Goal: Information Seeking & Learning: Check status

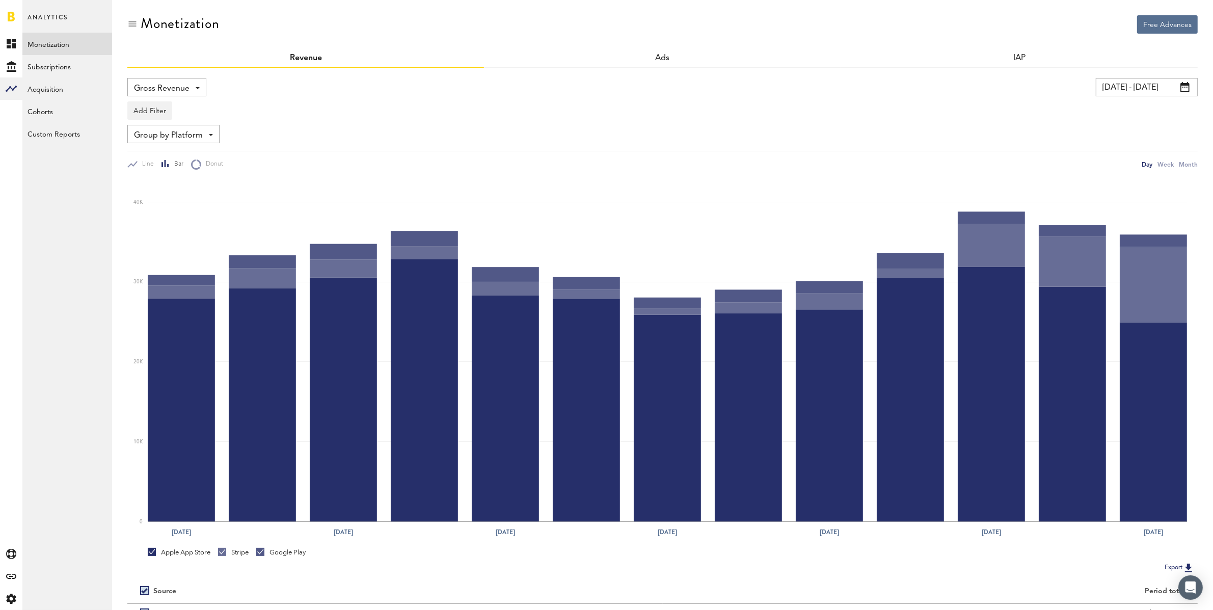
click at [1143, 86] on input "[DATE] - [DATE]" at bounding box center [1147, 87] width 102 height 18
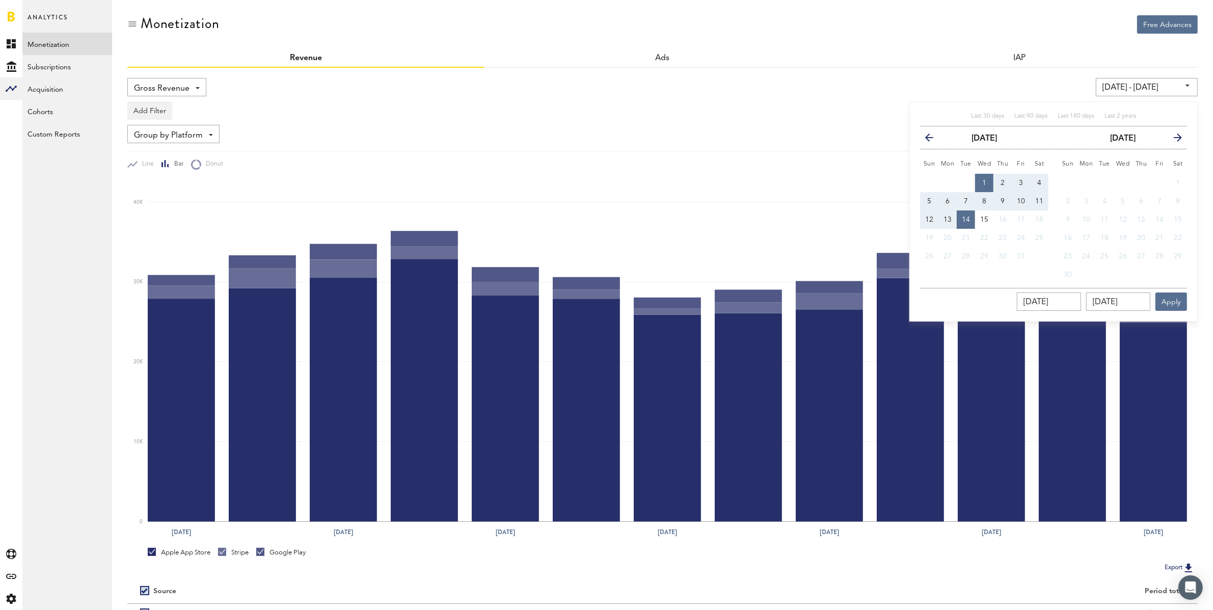
click at [933, 140] on icon "button" at bounding box center [933, 140] width 0 height 0
drag, startPoint x: 945, startPoint y: 181, endPoint x: 948, endPoint y: 268, distance: 87.7
click at [945, 181] on button "1" at bounding box center [947, 183] width 18 height 18
type input "[DATE] - [DATE]"
type input "[DATE]"
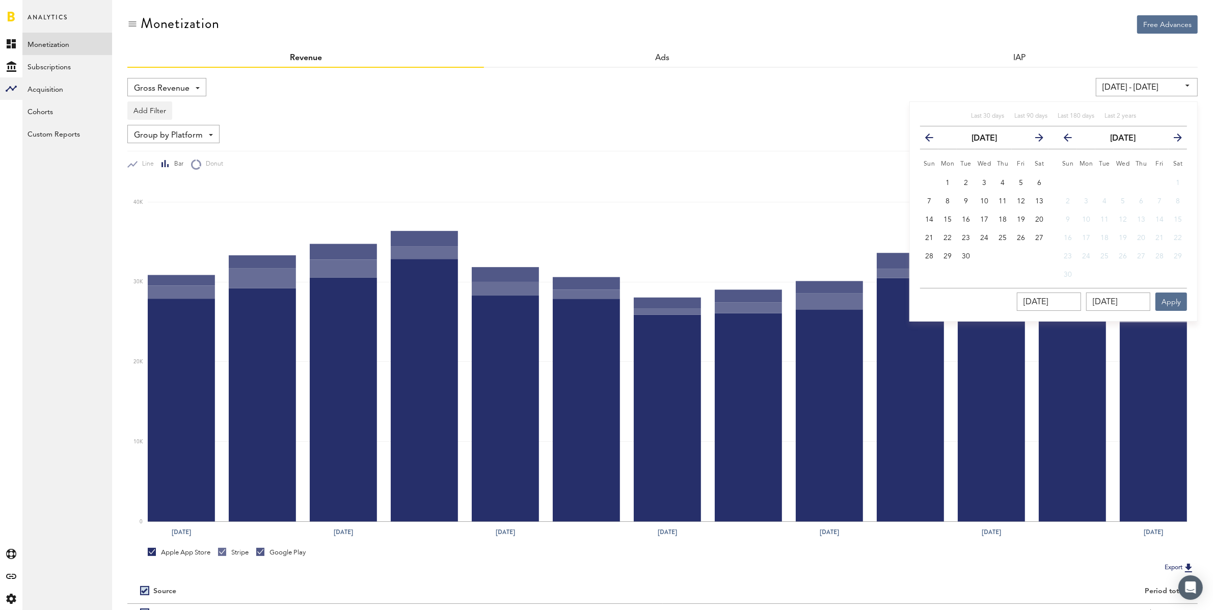
type input "[DATE]"
click at [968, 255] on span "30" at bounding box center [966, 256] width 8 height 7
type input "[DATE] - [DATE]"
type input "[DATE]"
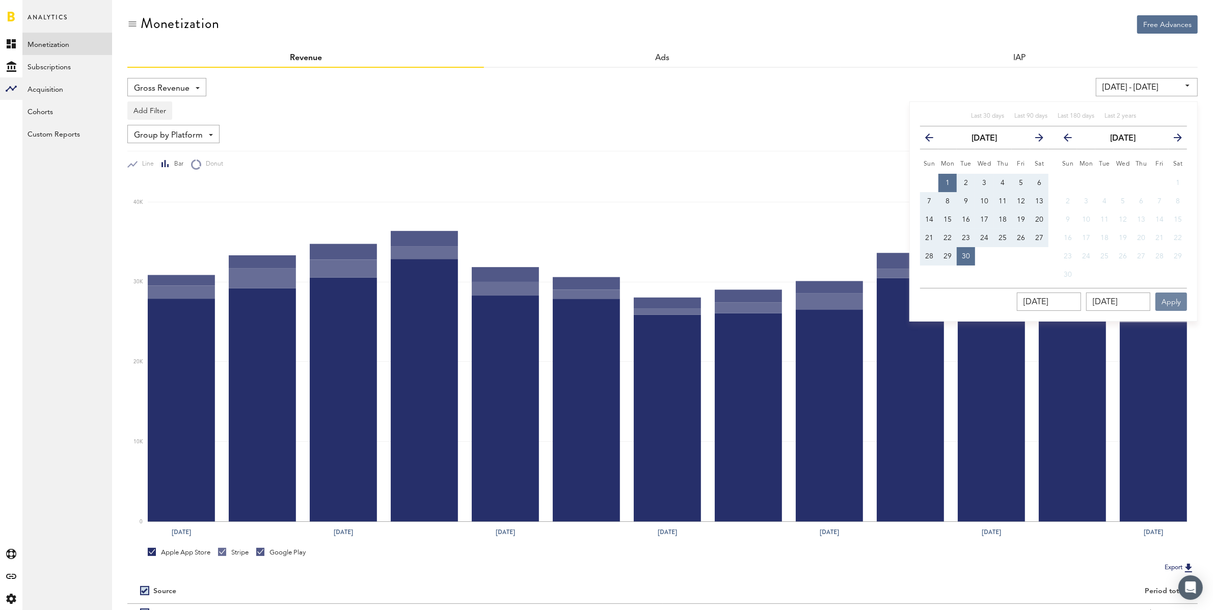
click at [1177, 297] on button "Apply" at bounding box center [1171, 301] width 32 height 18
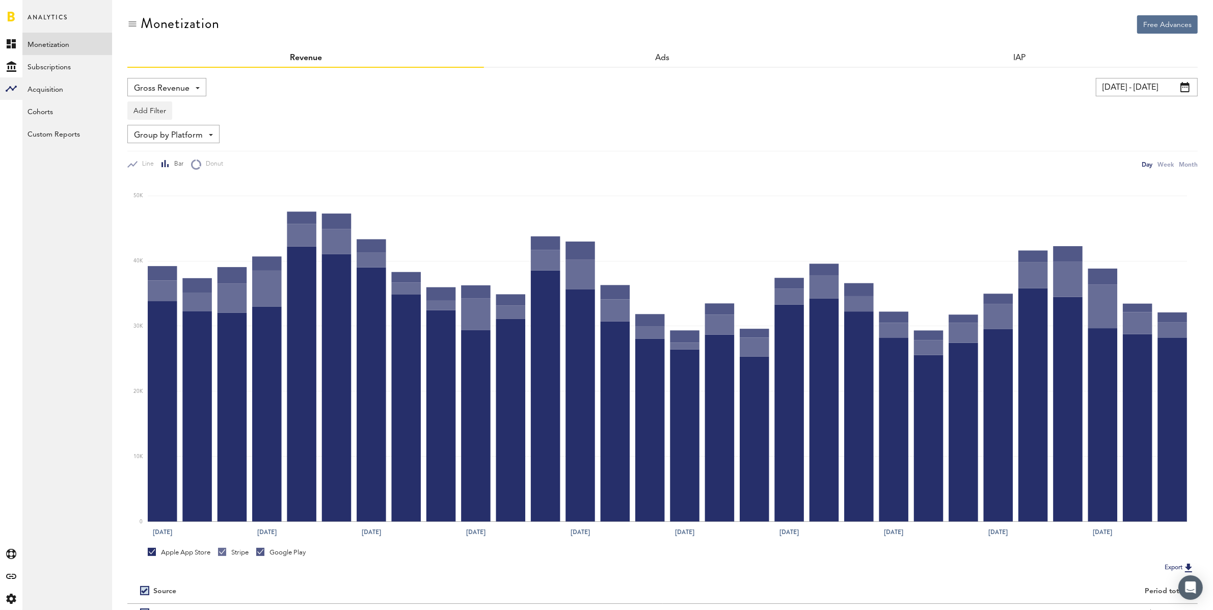
click at [148, 83] on span "Gross Revenue" at bounding box center [162, 88] width 56 height 17
click at [64, 67] on link "Subscriptions" at bounding box center [67, 66] width 90 height 22
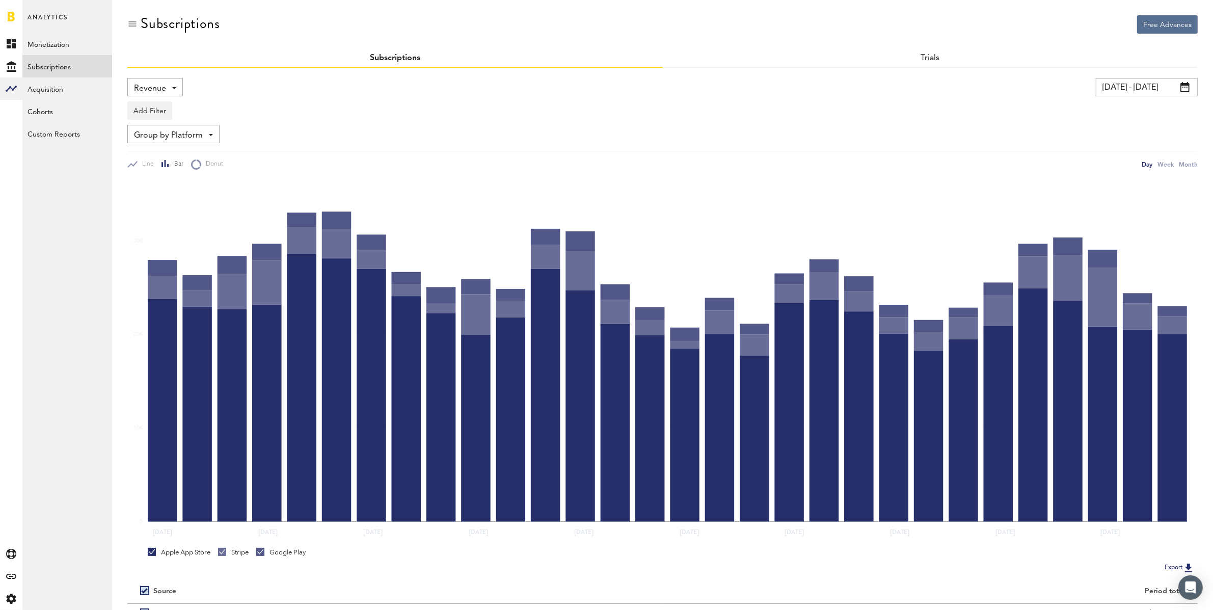
click at [150, 87] on span "Revenue" at bounding box center [150, 88] width 32 height 17
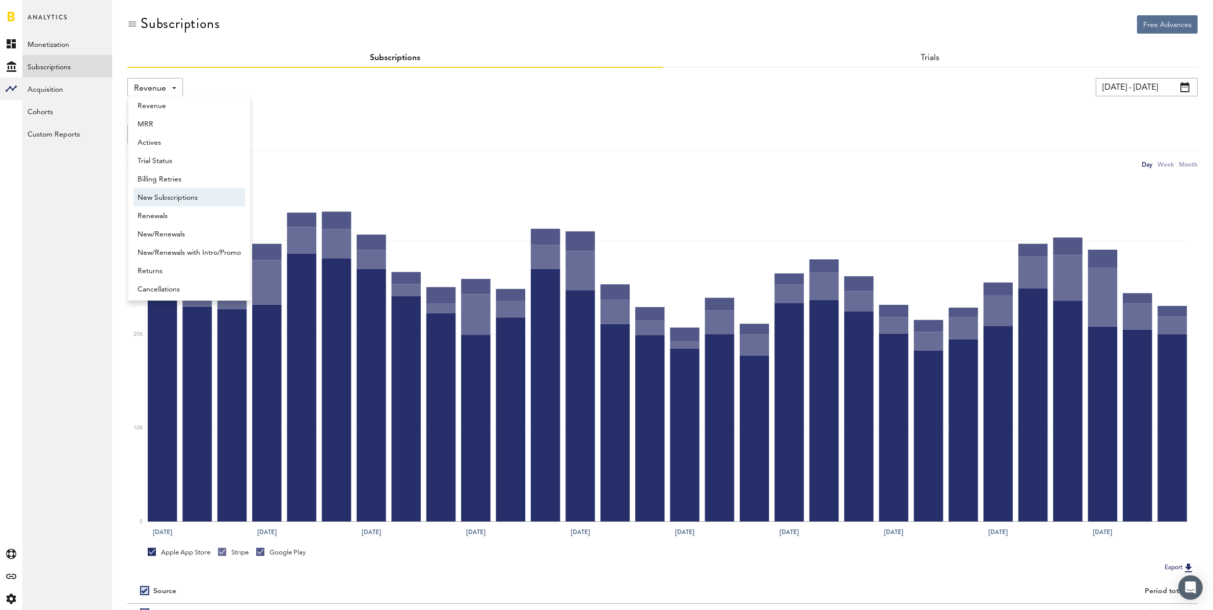
click at [186, 193] on span "New Subscriptions" at bounding box center [189, 197] width 103 height 17
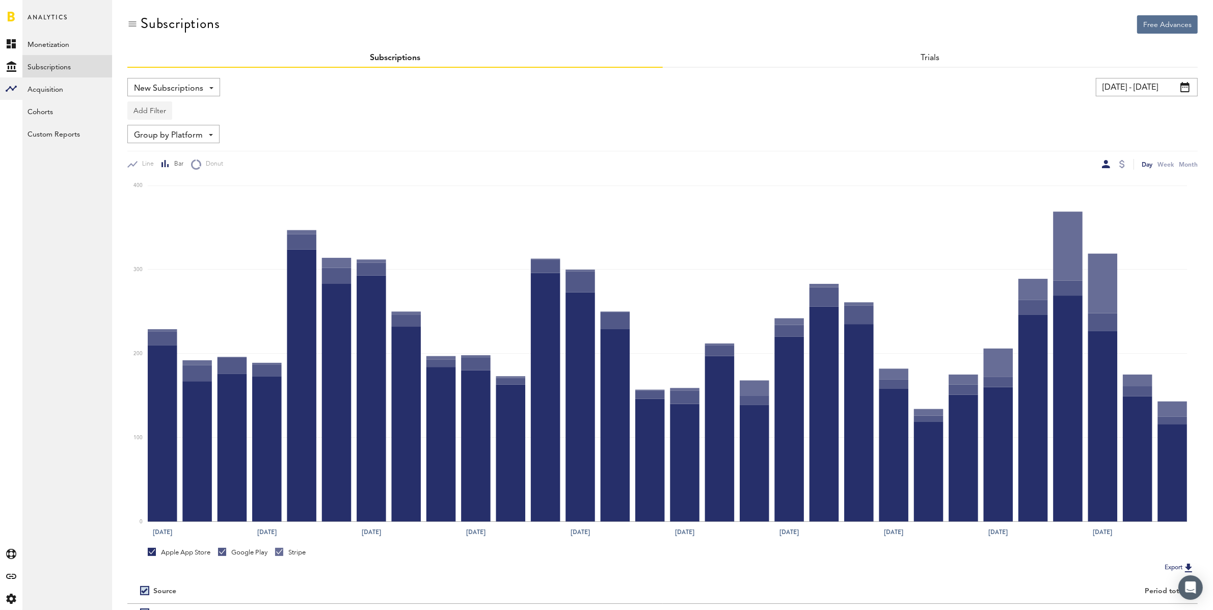
click at [158, 114] on button "Add Filter" at bounding box center [149, 110] width 45 height 18
click at [159, 160] on li "Apps" at bounding box center [174, 155] width 83 height 18
click at [157, 110] on div "Apps" at bounding box center [165, 111] width 44 height 17
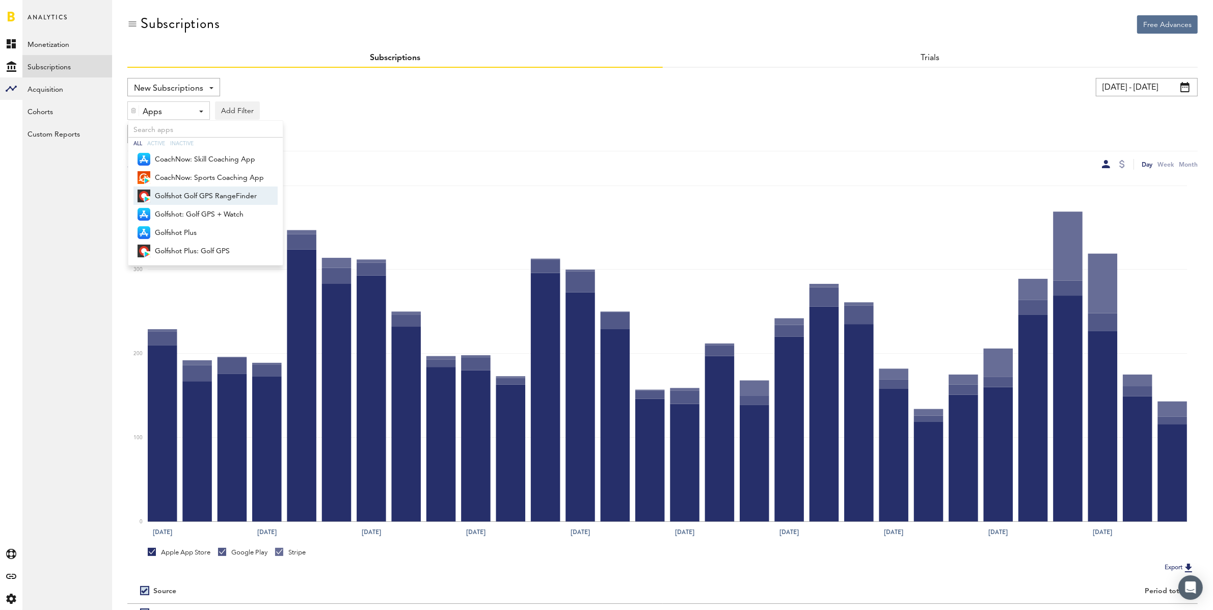
click at [179, 189] on span "Golfshot Golf GPS RangeFinder" at bounding box center [209, 195] width 109 height 17
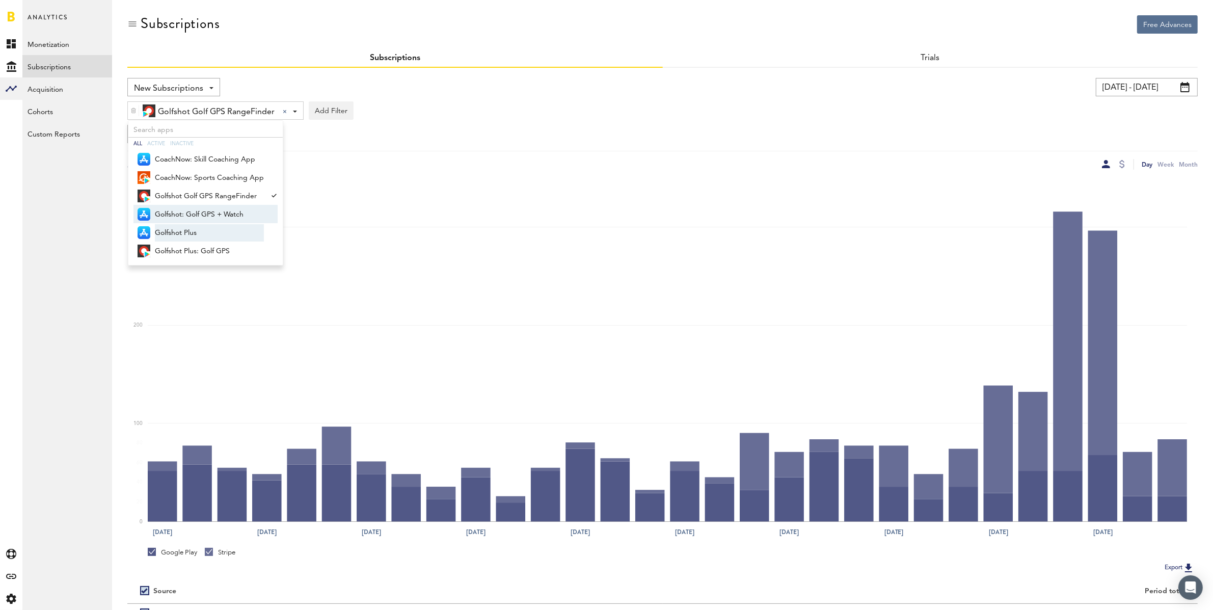
drag, startPoint x: 179, startPoint y: 211, endPoint x: 180, endPoint y: 231, distance: 20.4
click at [179, 211] on span "Golfshot: Golf GPS + Watch" at bounding box center [209, 214] width 109 height 17
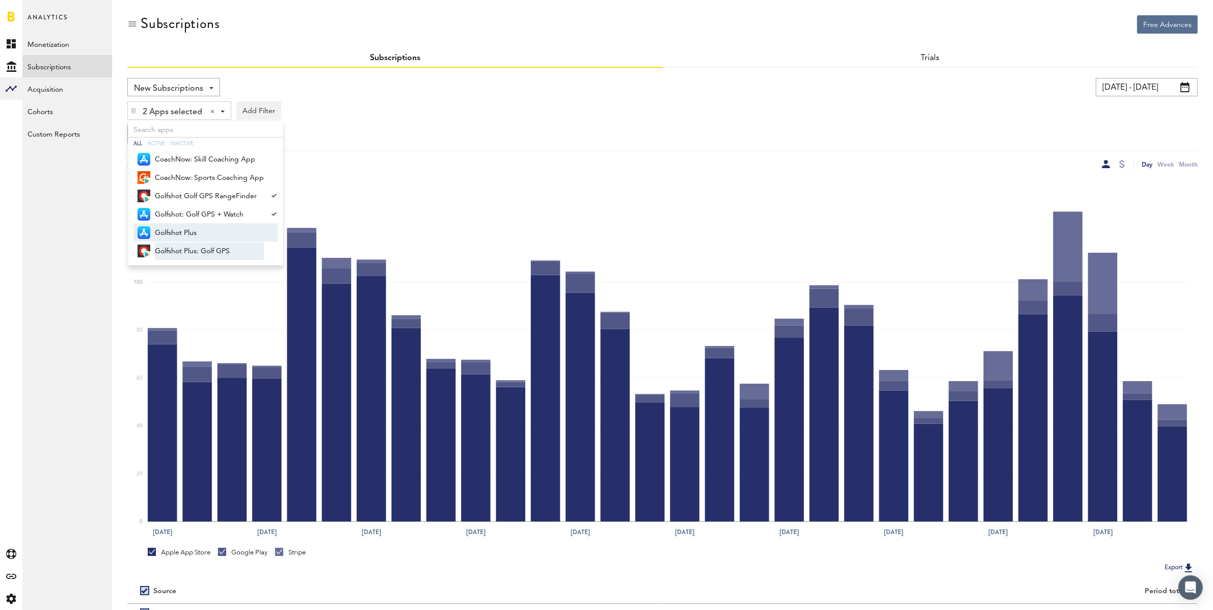
drag, startPoint x: 189, startPoint y: 229, endPoint x: 191, endPoint y: 242, distance: 13.3
click at [189, 230] on span "Golfshot Plus" at bounding box center [209, 232] width 109 height 17
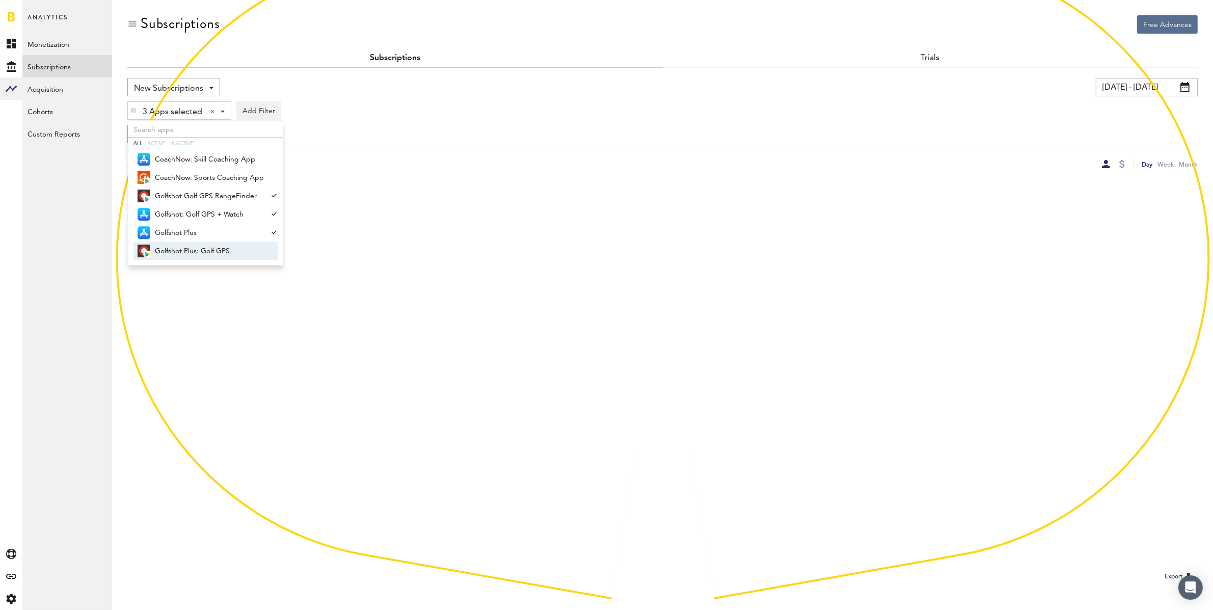
click at [206, 251] on span "Golfshot Plus: Golf GPS" at bounding box center [209, 250] width 109 height 17
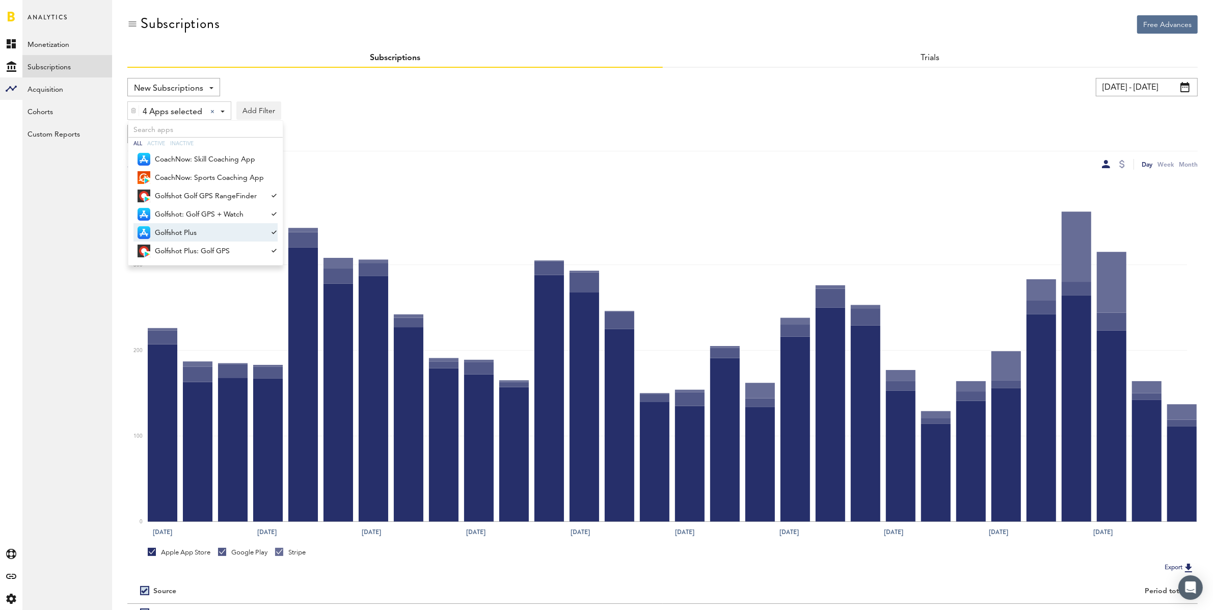
click at [469, 118] on div "4 Apps selected 4 Apps selected All Active Inactive CoachNow: Skill Coaching Ap…" at bounding box center [662, 107] width 1070 height 23
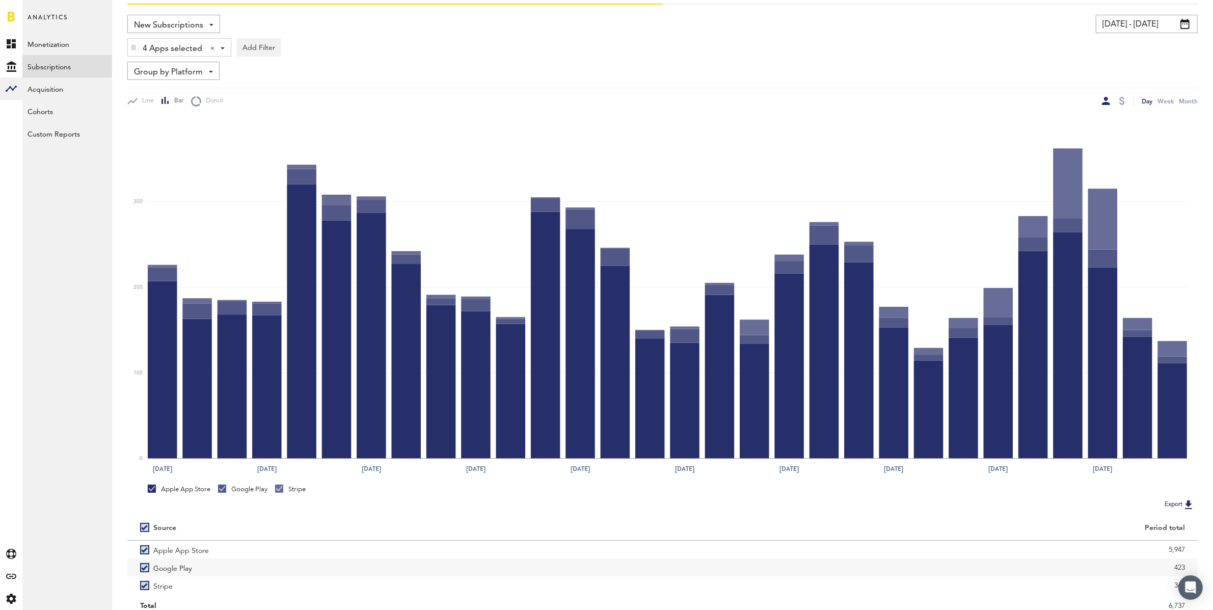
scroll to position [103, 0]
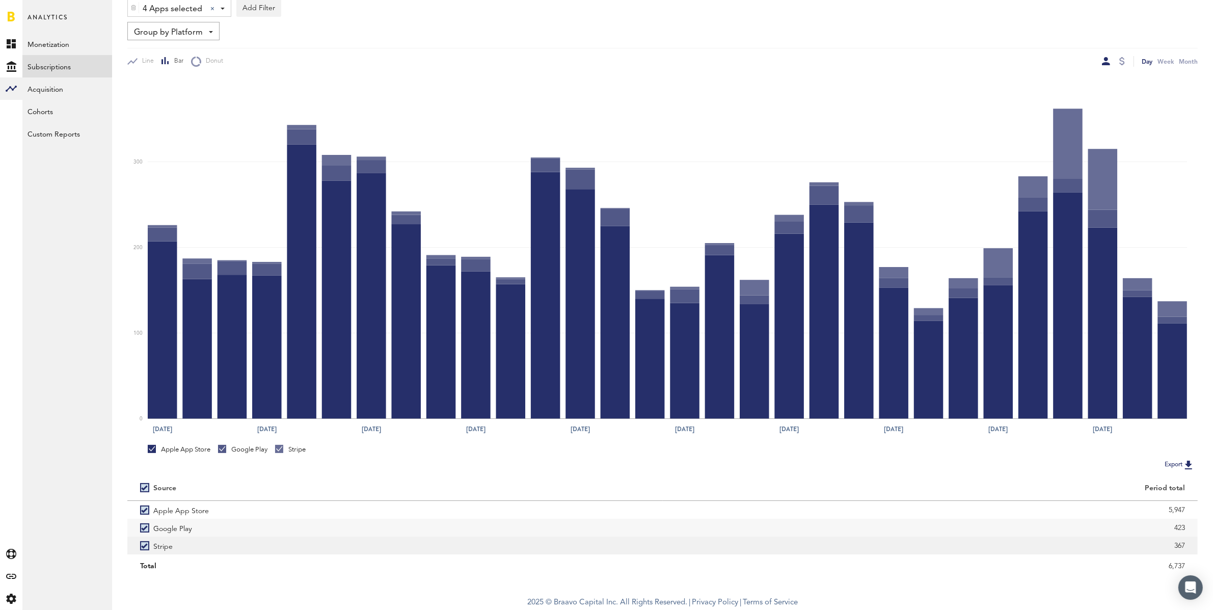
drag, startPoint x: 189, startPoint y: 508, endPoint x: 581, endPoint y: 543, distance: 393.3
click at [581, 543] on div "Apple App Store 5,947 Google Play 423 Stripe 367" at bounding box center [662, 529] width 1070 height 56
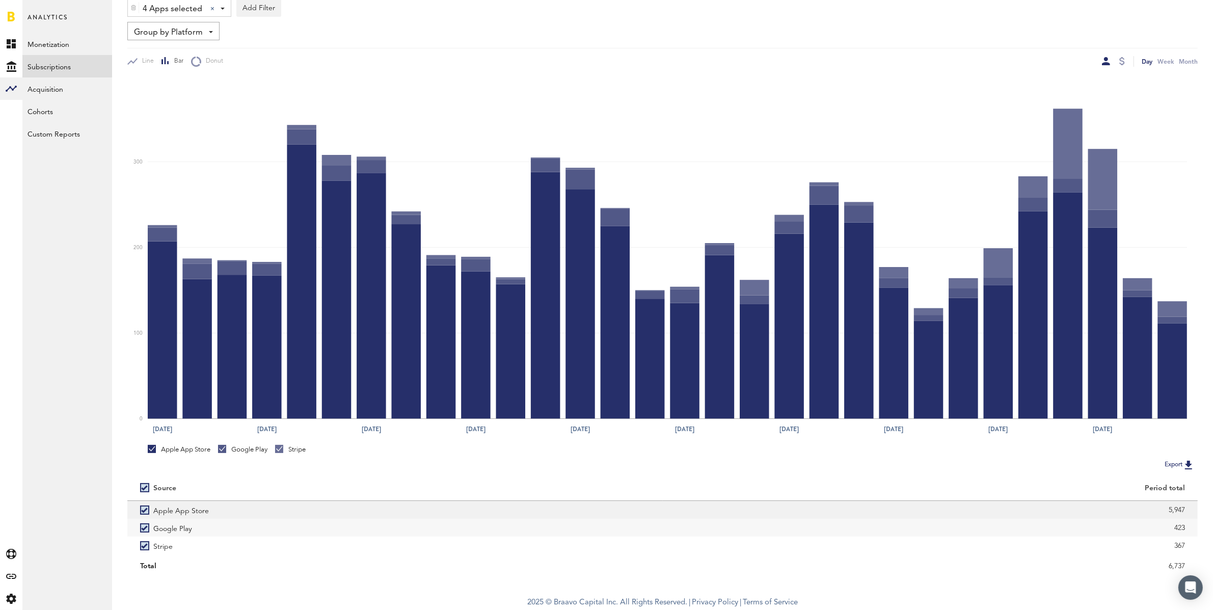
drag, startPoint x: 1196, startPoint y: 566, endPoint x: 775, endPoint y: 509, distance: 425.1
click at [775, 509] on div "Free Advances Subscriptions Subscriptions Trials New Subscriptions Revenue MRR …" at bounding box center [662, 243] width 1101 height 693
copy div "5,947 Google Play 423 Stripe 367 Total 6,737"
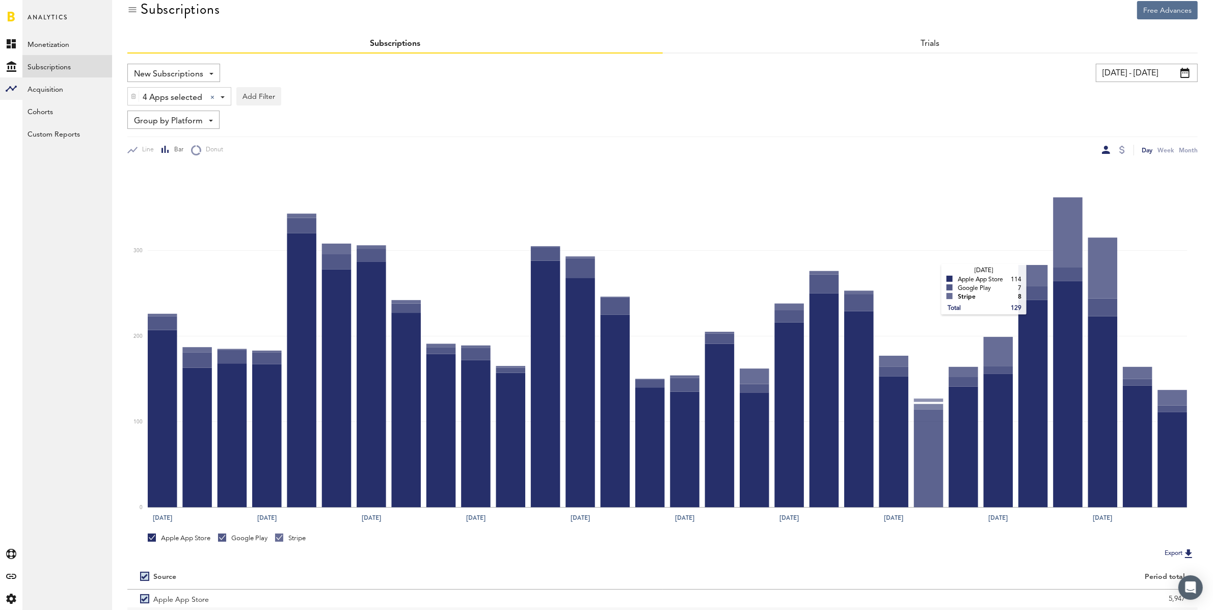
scroll to position [0, 0]
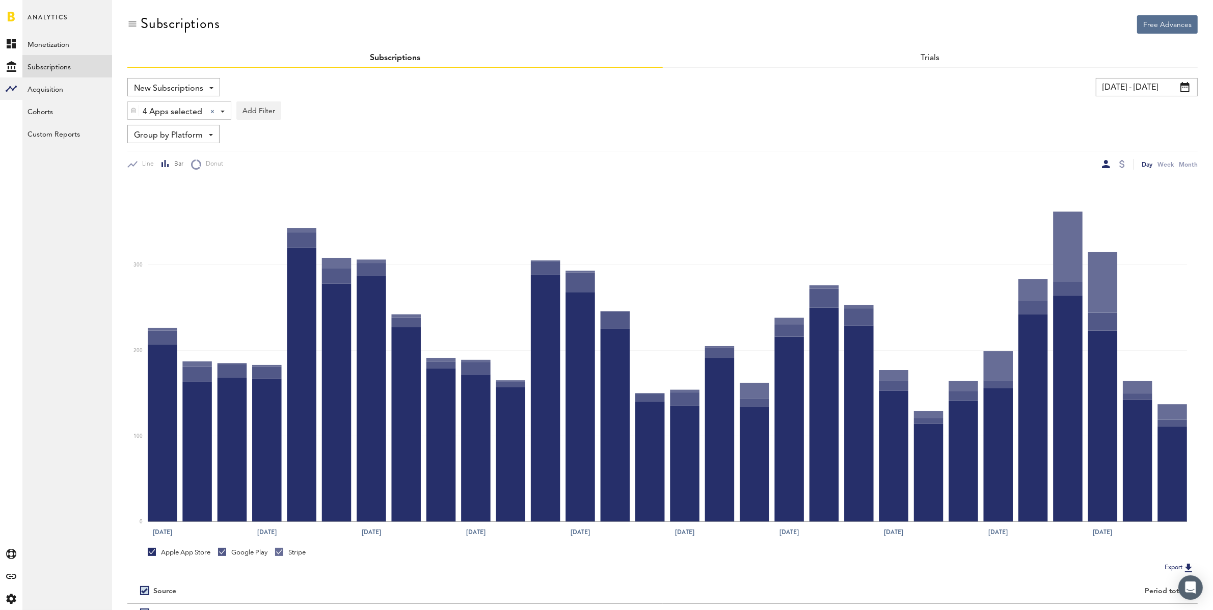
click at [1147, 84] on input "[DATE] - [DATE]" at bounding box center [1147, 87] width 102 height 18
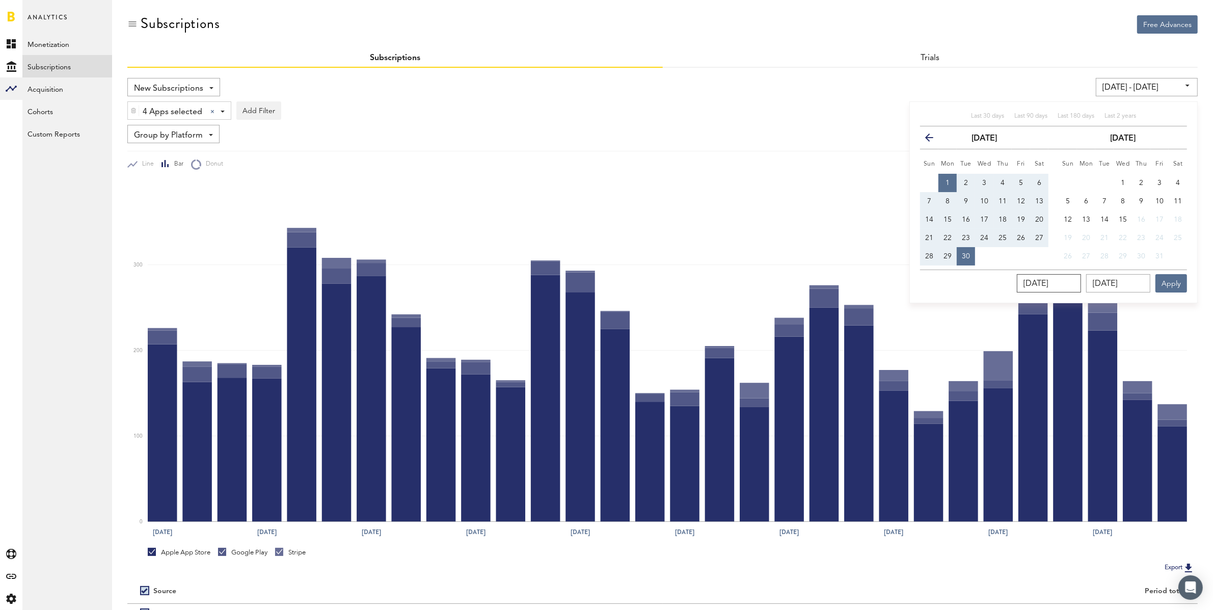
click at [1071, 280] on input "[DATE]" at bounding box center [1049, 283] width 64 height 18
click at [1081, 284] on input "[DATE]" at bounding box center [1049, 283] width 64 height 18
type input "09/01/202_"
type input "[DATE] - [DATE]"
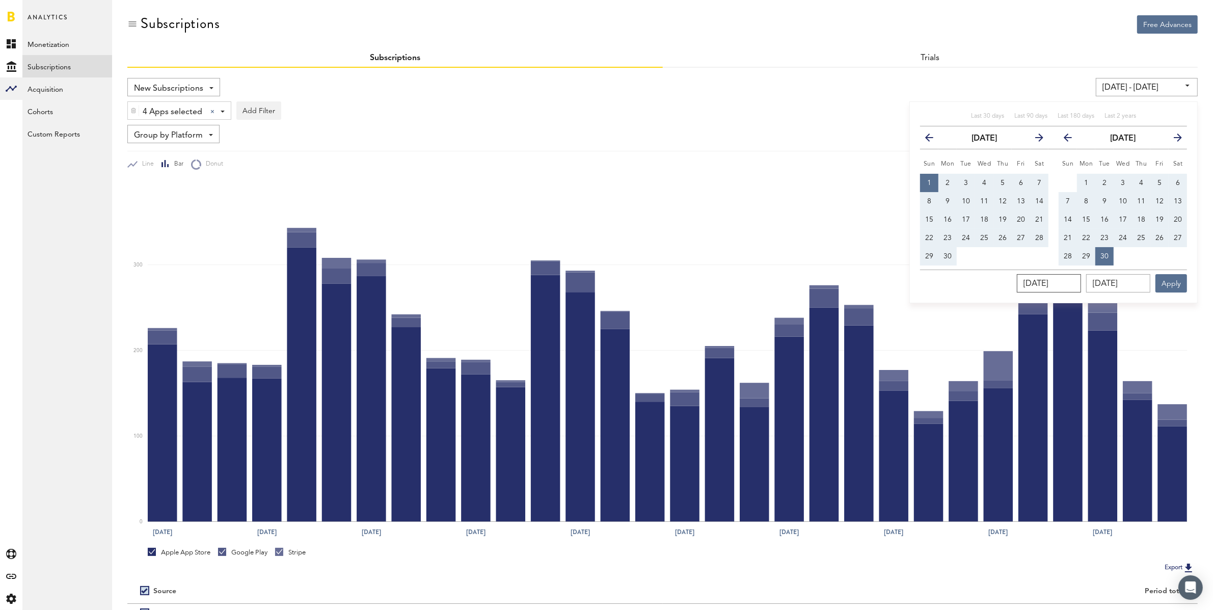
type input "[DATE]"
click at [931, 181] on button "1" at bounding box center [929, 183] width 18 height 18
type input "[DATE] - [DATE]"
type input "[DATE]"
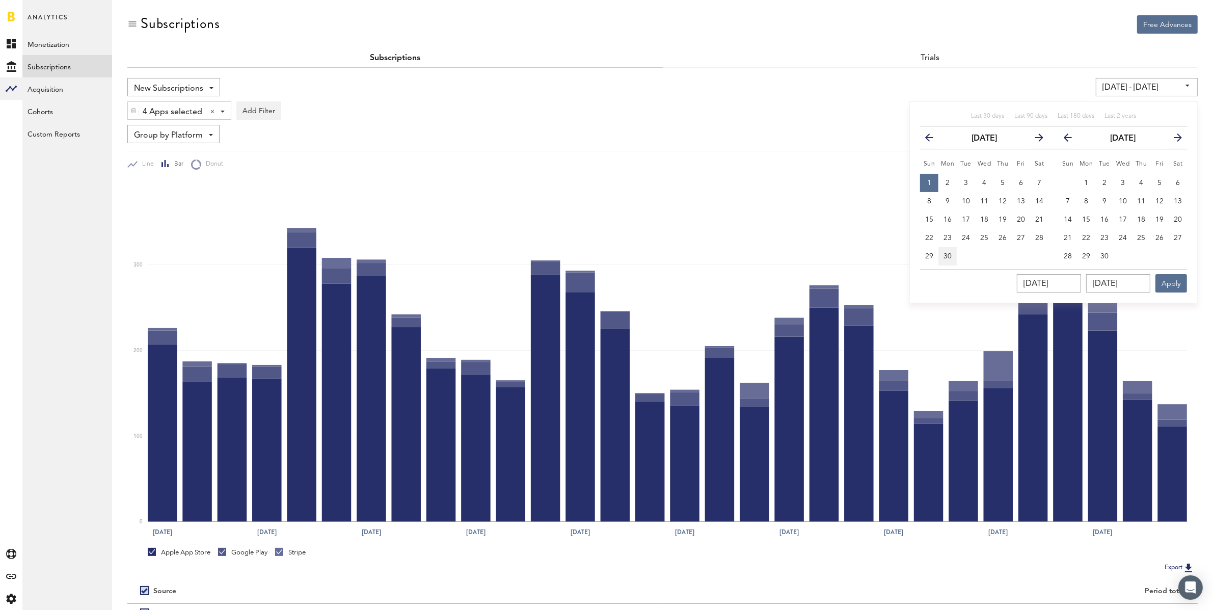
click at [946, 254] on span "30" at bounding box center [947, 256] width 8 height 7
type input "[DATE] - [DATE]"
type input "[DATE]"
click at [1176, 288] on button "Apply" at bounding box center [1171, 283] width 32 height 18
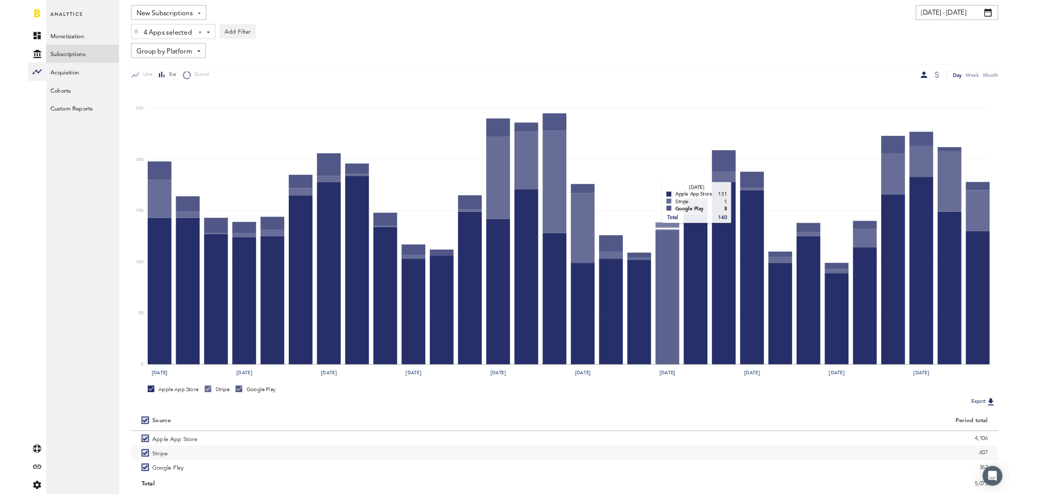
scroll to position [103, 0]
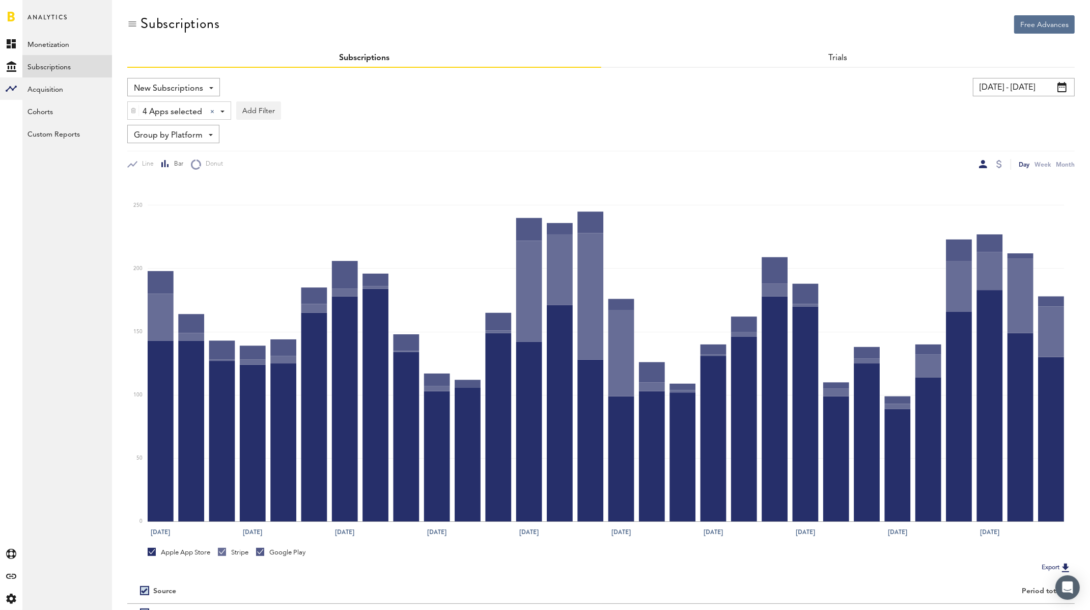
click at [1017, 87] on input "[DATE] - [DATE]" at bounding box center [1024, 87] width 102 height 18
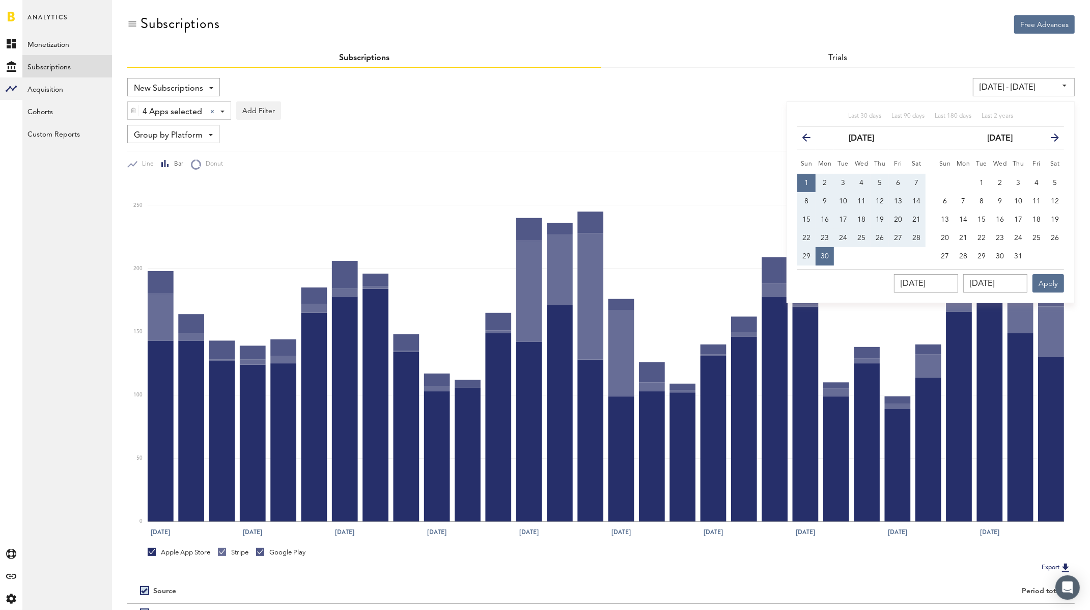
click at [811, 140] on icon "button" at bounding box center [811, 140] width 0 height 0
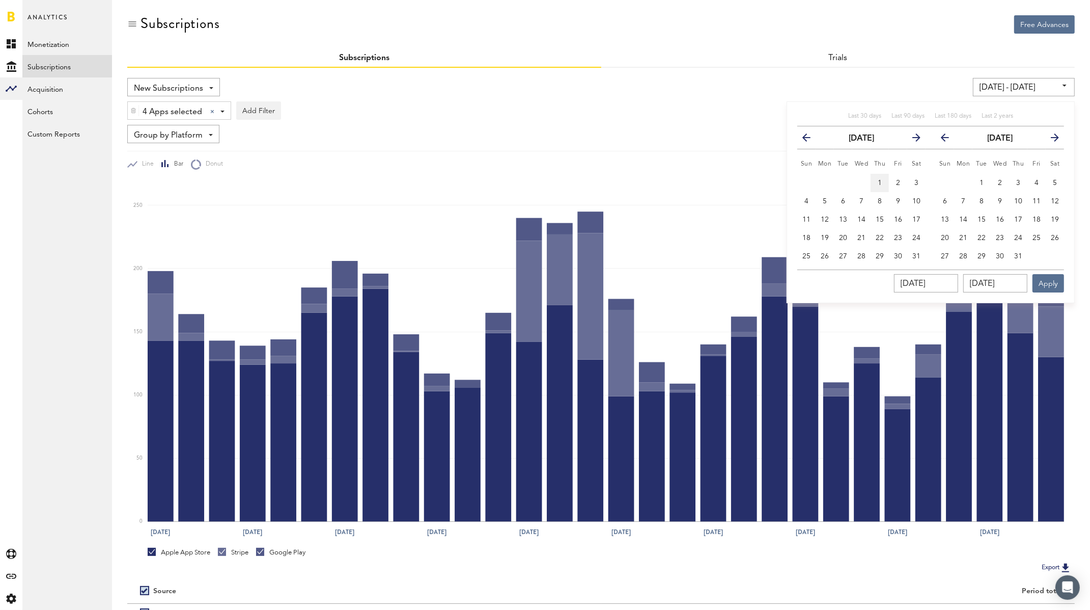
click at [886, 180] on button "1" at bounding box center [880, 183] width 18 height 18
type input "08/01/24 - 08/01/24"
type input "08/01/2024"
click at [915, 250] on button "31" at bounding box center [917, 256] width 18 height 18
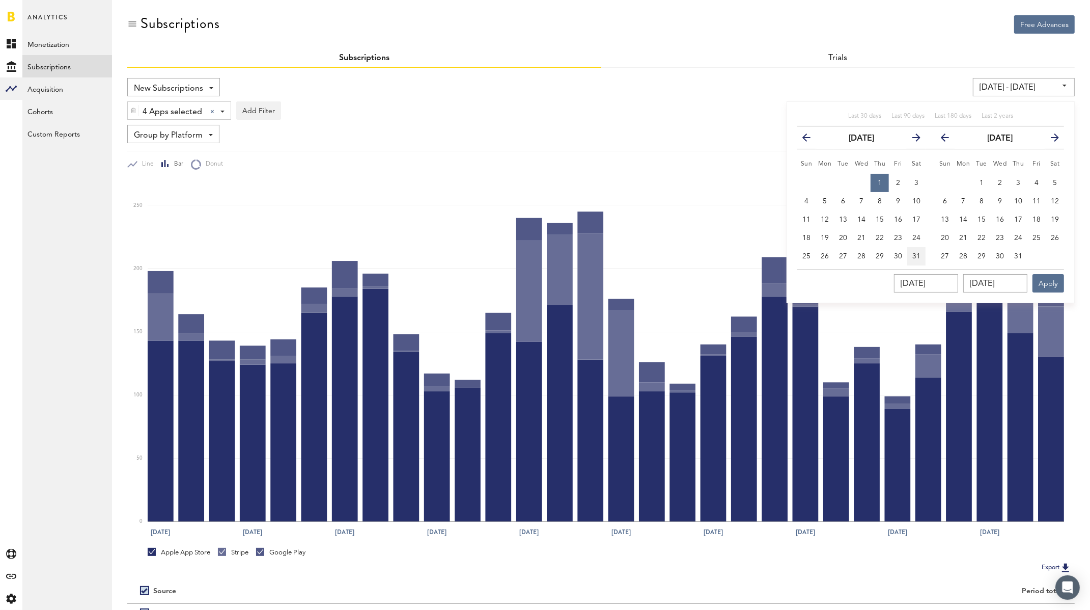
type input "08/01/24 - 08/31/24"
type input "08/31/2024"
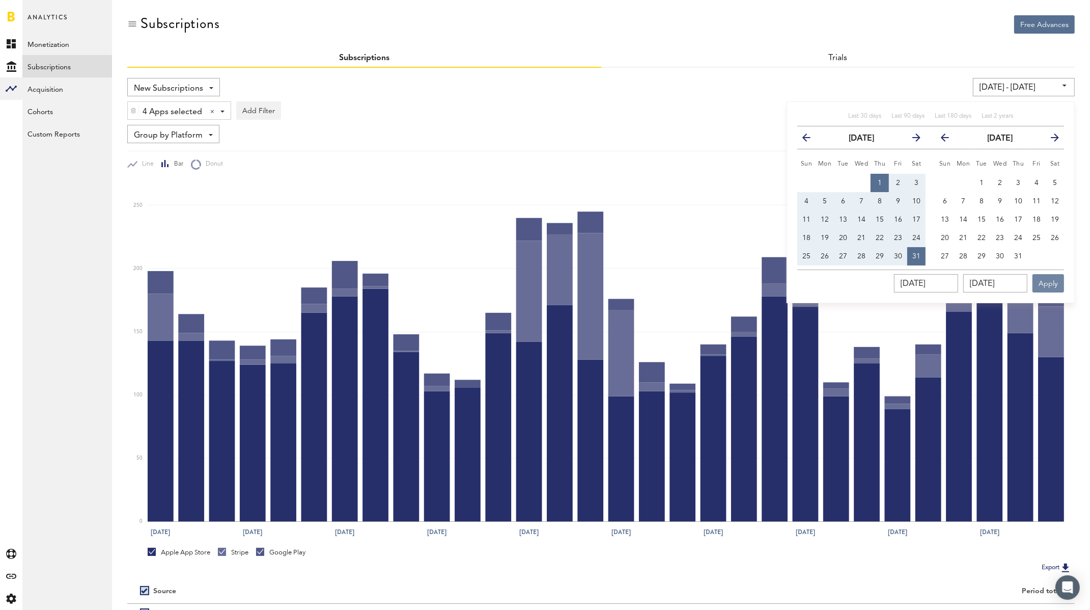
click at [1048, 283] on button "Apply" at bounding box center [1049, 283] width 32 height 18
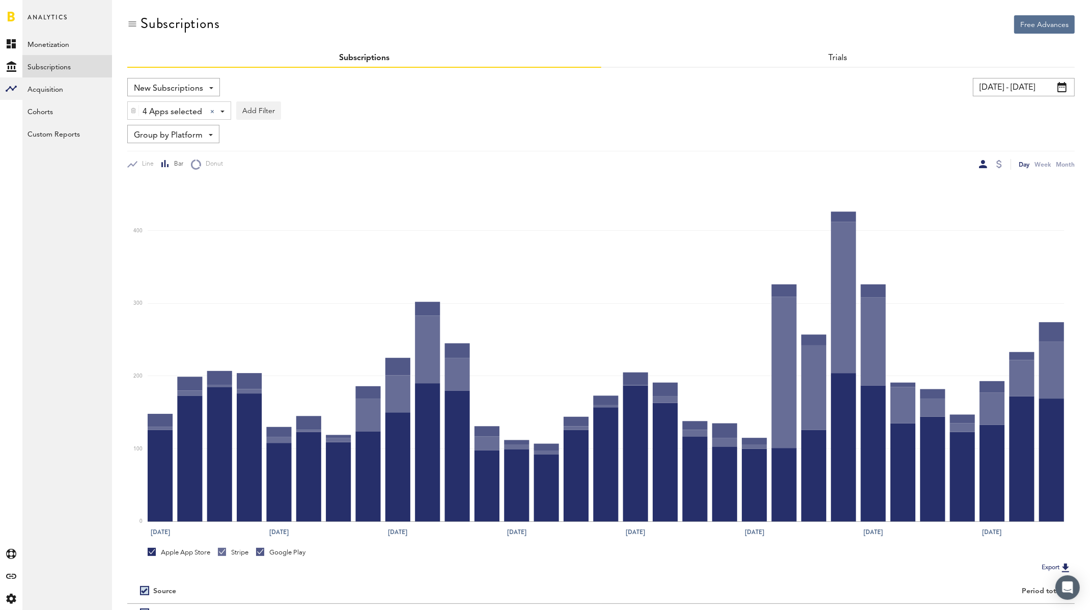
click at [1020, 86] on input "08/01/24 - 08/31/24" at bounding box center [1024, 87] width 102 height 18
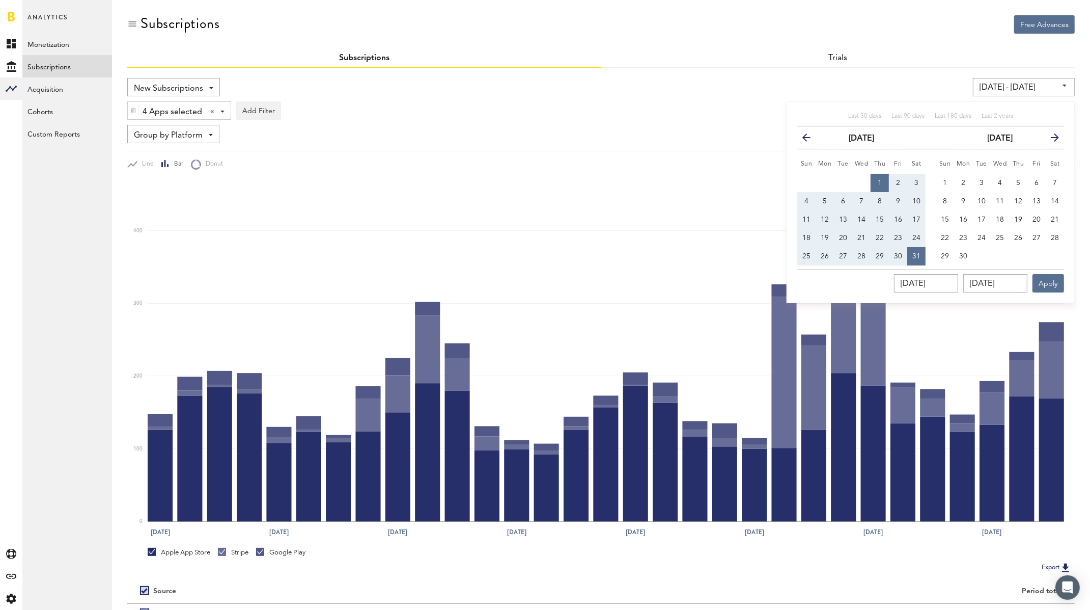
click at [811, 140] on icon "button" at bounding box center [811, 140] width 0 height 0
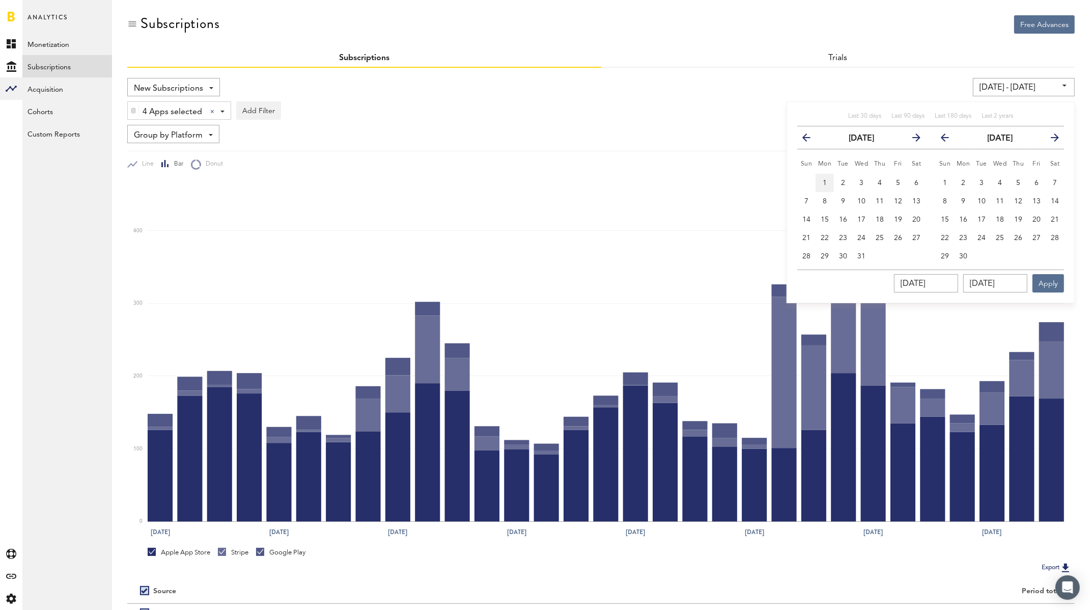
click at [825, 177] on button "1" at bounding box center [825, 183] width 18 height 18
type input "07/01/24 - 07/01/24"
type input "07/01/2024"
drag, startPoint x: 861, startPoint y: 256, endPoint x: 874, endPoint y: 263, distance: 15.3
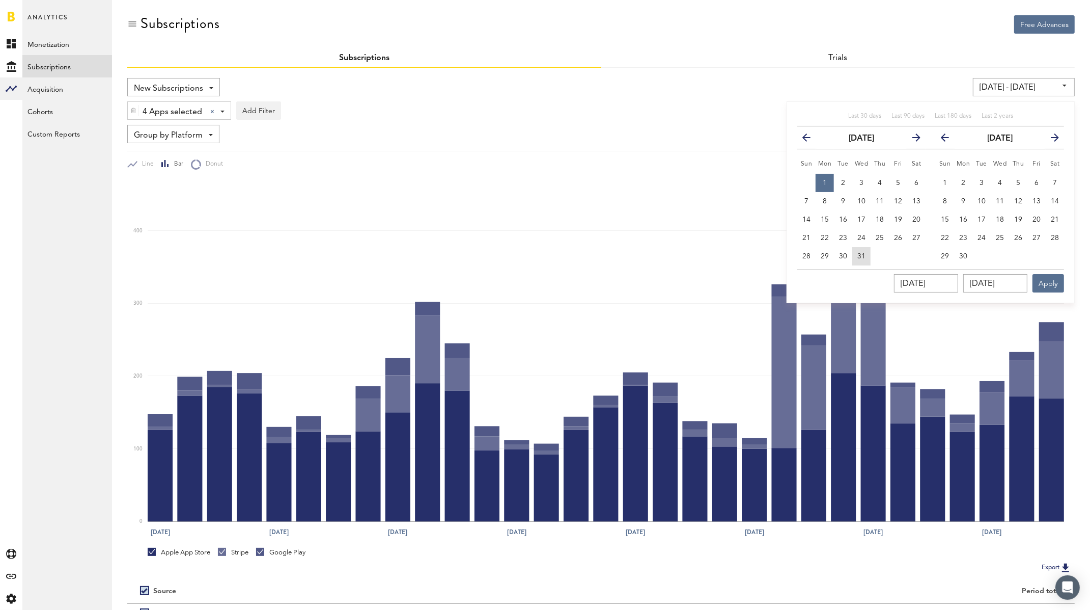
click at [861, 255] on span "31" at bounding box center [862, 256] width 8 height 7
type input "07/01/24 - 07/31/24"
type input "07/31/2024"
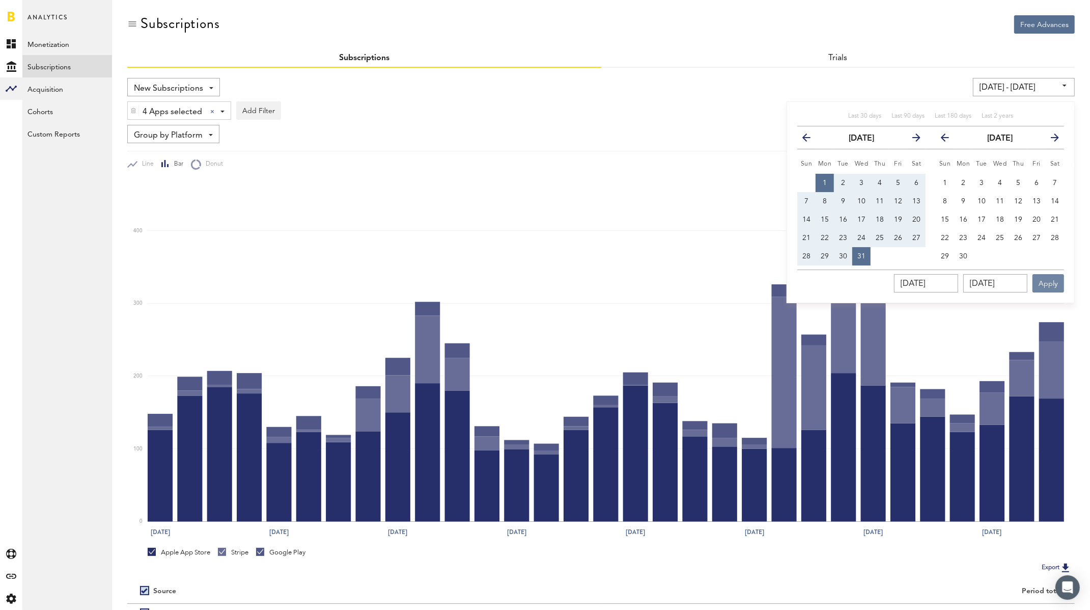
click at [1048, 284] on button "Apply" at bounding box center [1049, 283] width 32 height 18
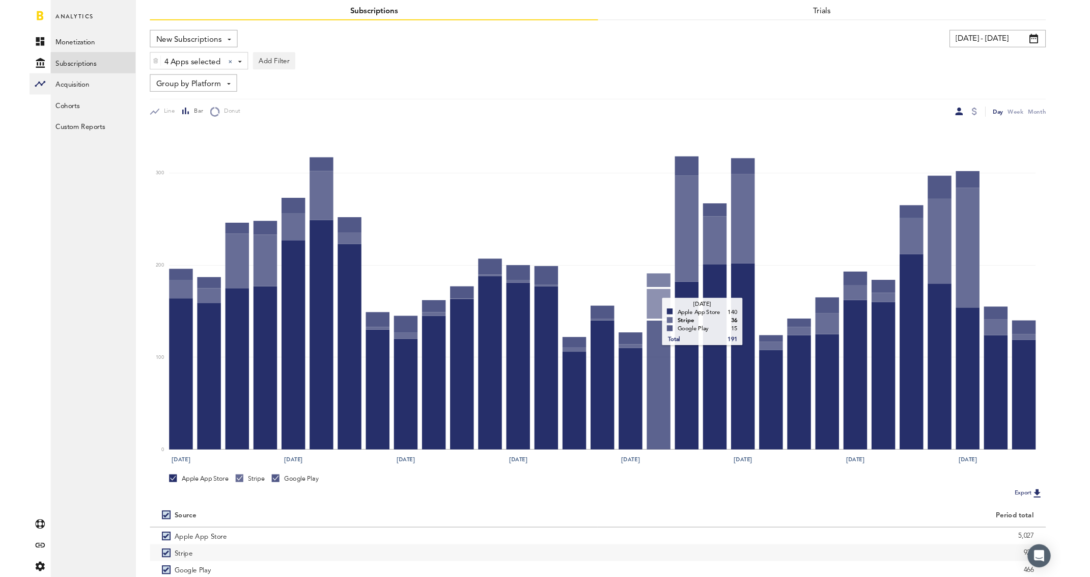
scroll to position [103, 0]
